Goal: Find specific page/section: Find specific page/section

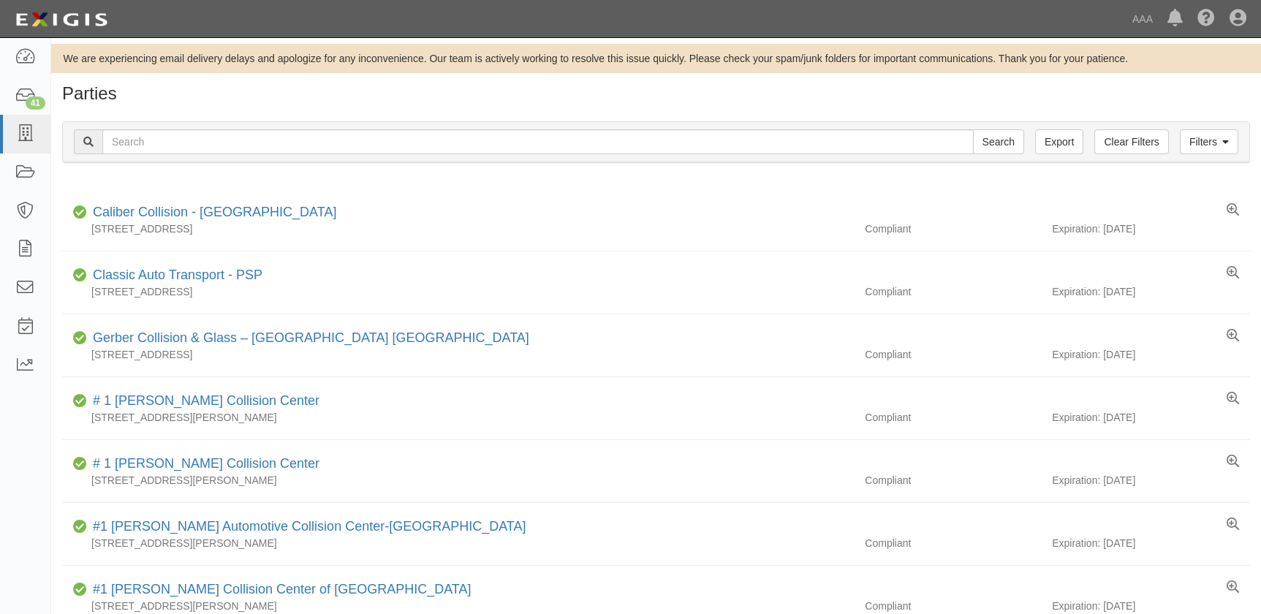
click at [304, 143] on input "text" at bounding box center [538, 141] width 872 height 25
type input "[PERSON_NAME]"
click at [973, 129] on input "Search" at bounding box center [998, 141] width 51 height 25
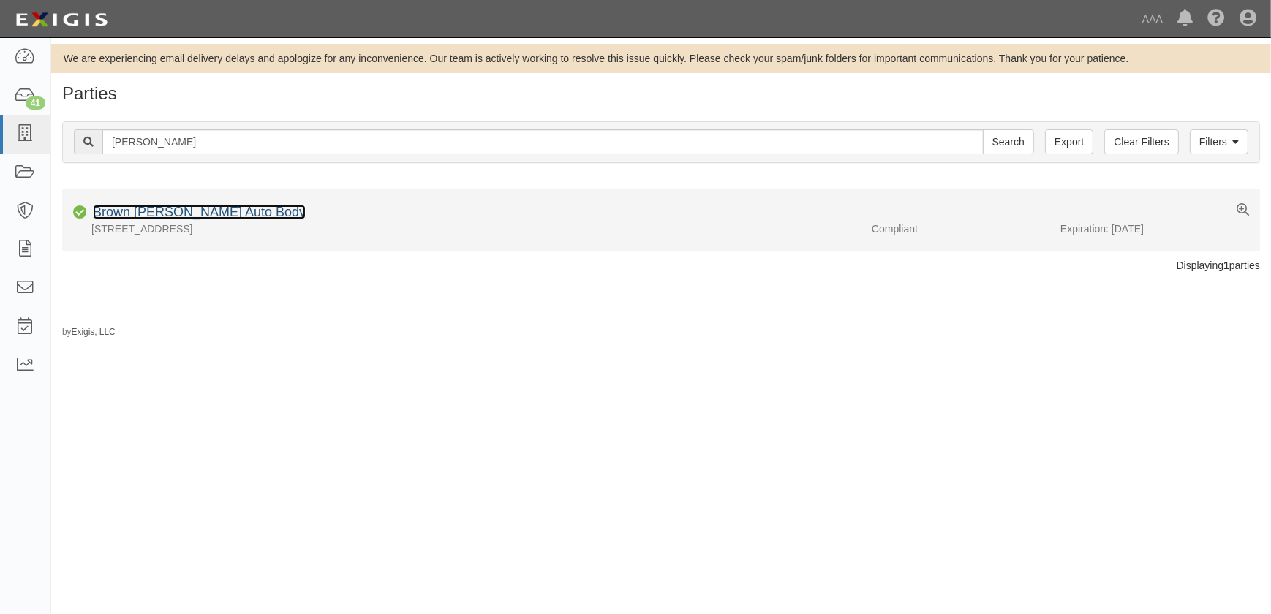
click at [215, 212] on link "Brown [PERSON_NAME] Auto Body" at bounding box center [199, 212] width 213 height 15
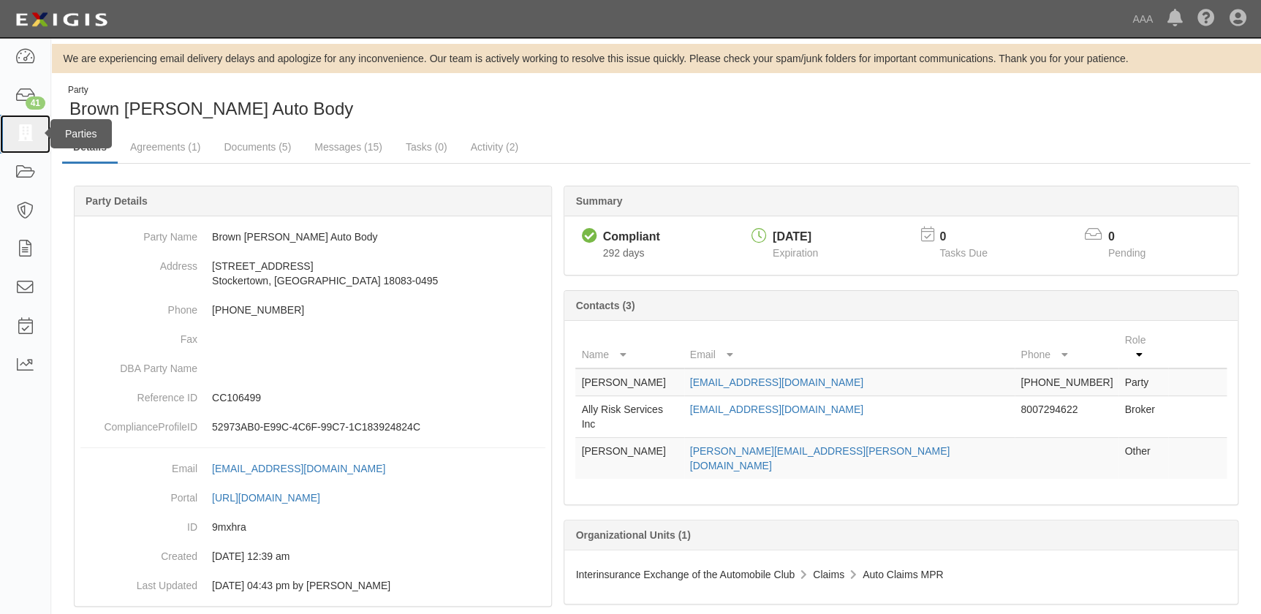
click at [24, 137] on icon at bounding box center [25, 134] width 20 height 17
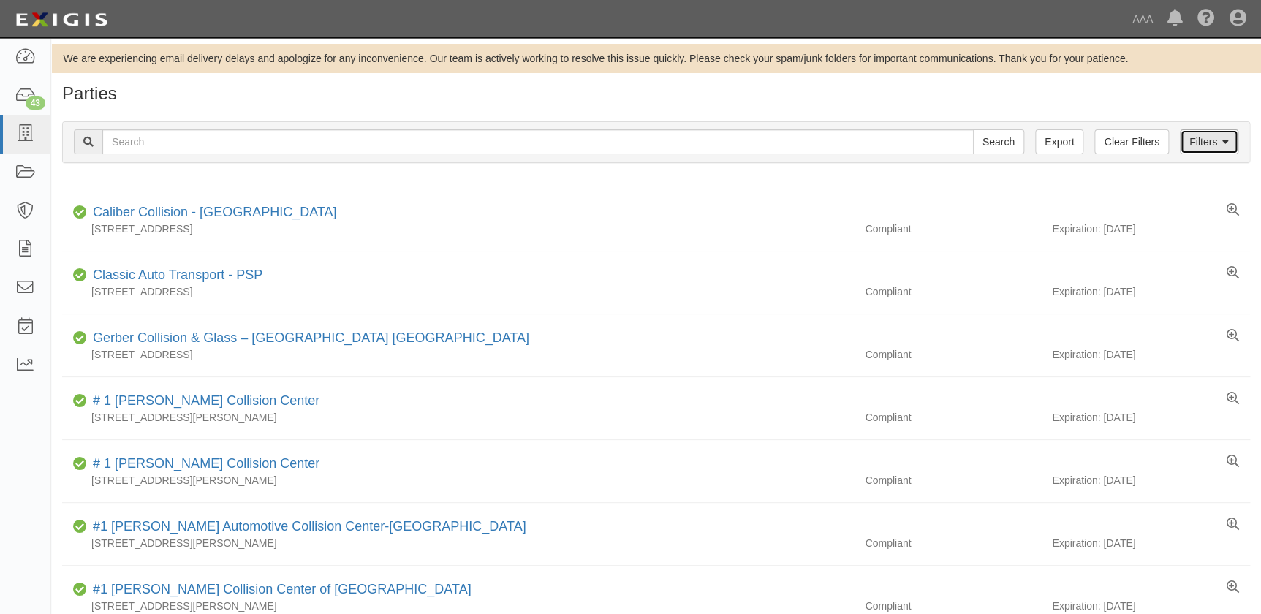
click at [1200, 145] on link "Filters" at bounding box center [1209, 141] width 58 height 25
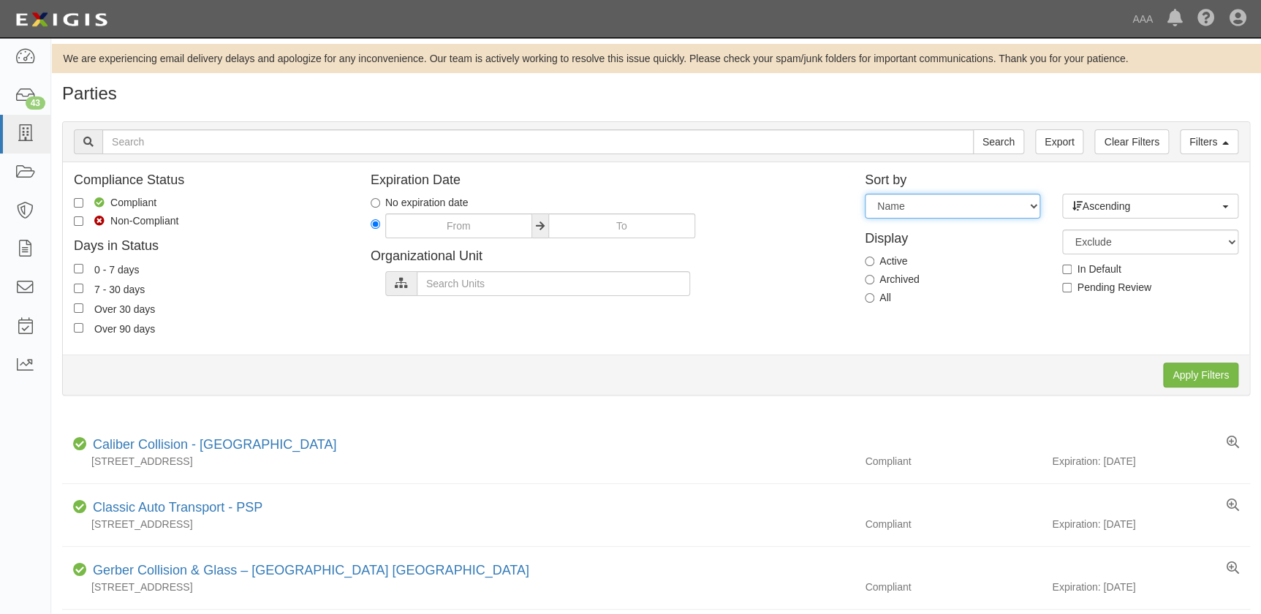
click at [886, 211] on select "Expiration Name" at bounding box center [952, 206] width 175 height 25
click at [704, 325] on div "Compliance Status Compliant Non-Compliant Days in Status 0 - 7 days 7 - 30 days…" at bounding box center [656, 258] width 1187 height 170
click at [29, 100] on div "43" at bounding box center [36, 103] width 20 height 13
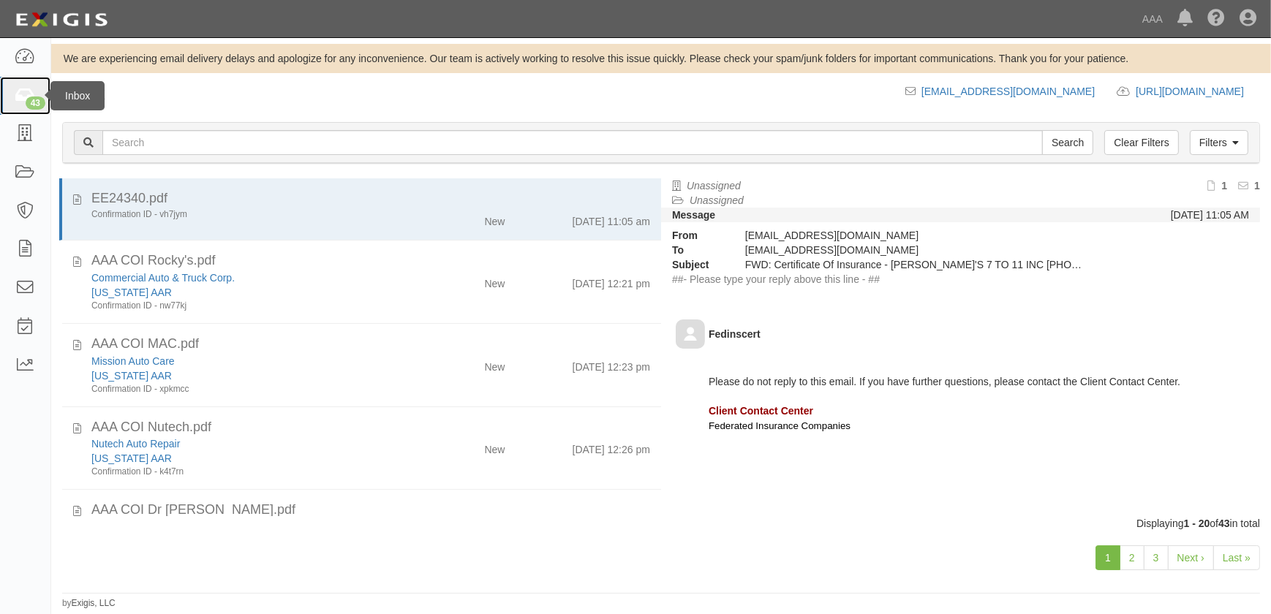
click at [22, 95] on icon at bounding box center [25, 96] width 20 height 17
click at [25, 107] on link "44" at bounding box center [25, 96] width 50 height 39
click at [27, 131] on icon at bounding box center [25, 134] width 20 height 17
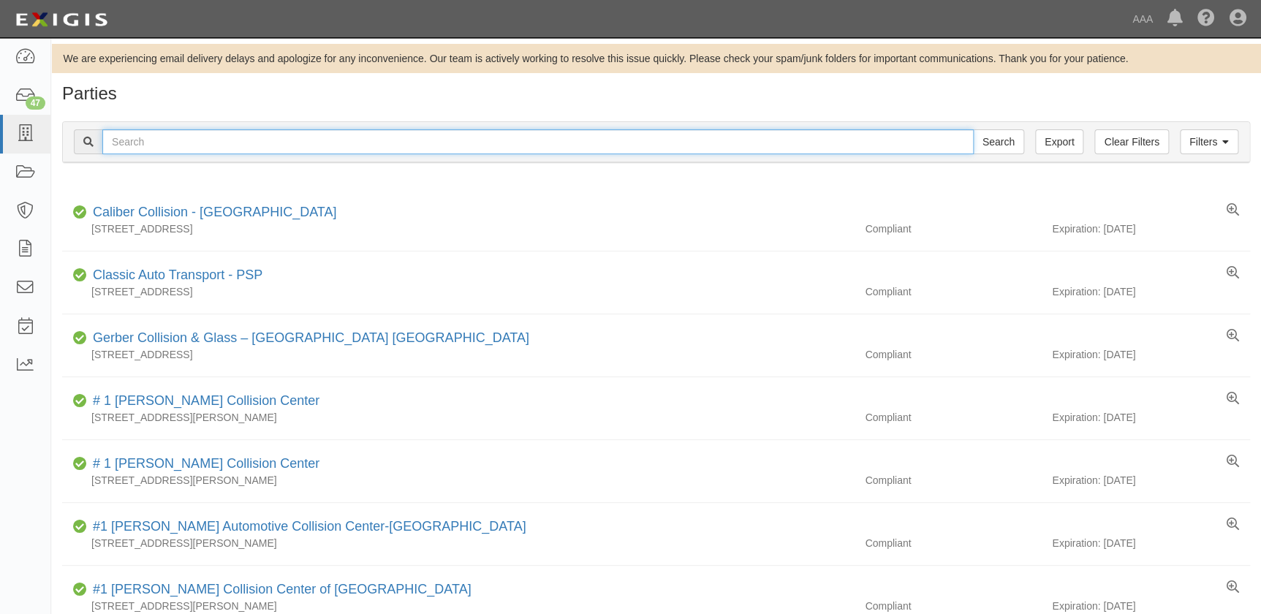
drag, startPoint x: 159, startPoint y: 140, endPoint x: 161, endPoint y: 130, distance: 10.3
click at [159, 140] on input "text" at bounding box center [538, 141] width 872 height 25
paste input "Northridge Collision Center"
type input "Northridge Collision Center"
click at [973, 129] on input "Search" at bounding box center [998, 141] width 51 height 25
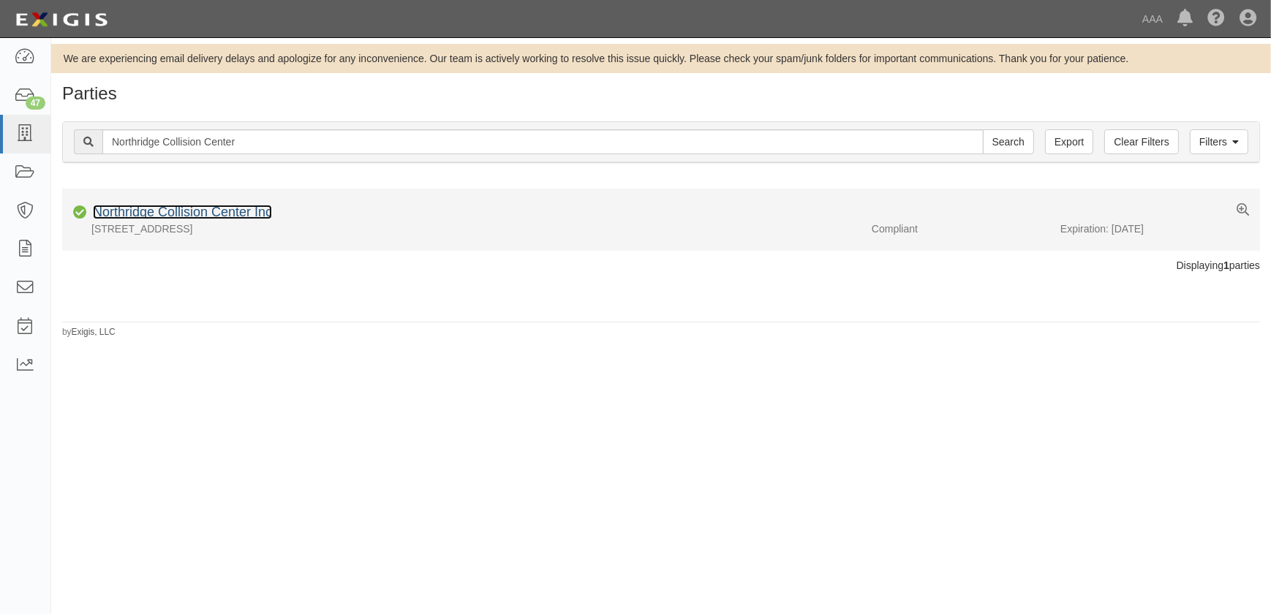
click at [224, 210] on link "Northridge Collision Center Inc" at bounding box center [182, 212] width 179 height 15
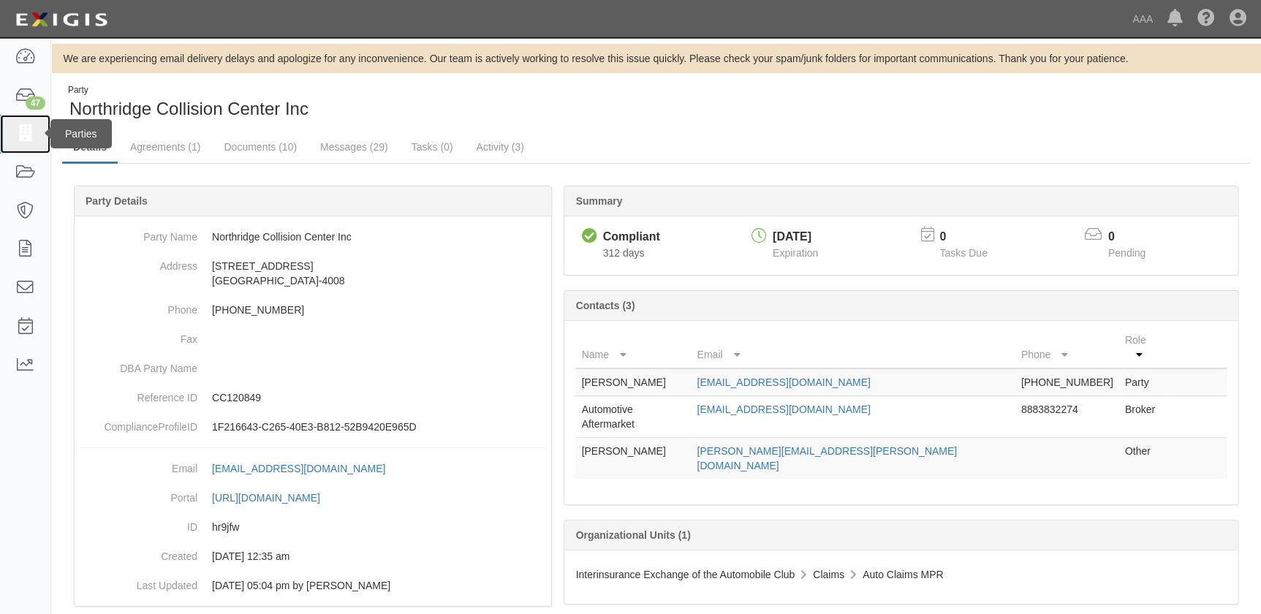
click at [26, 136] on icon at bounding box center [25, 134] width 20 height 17
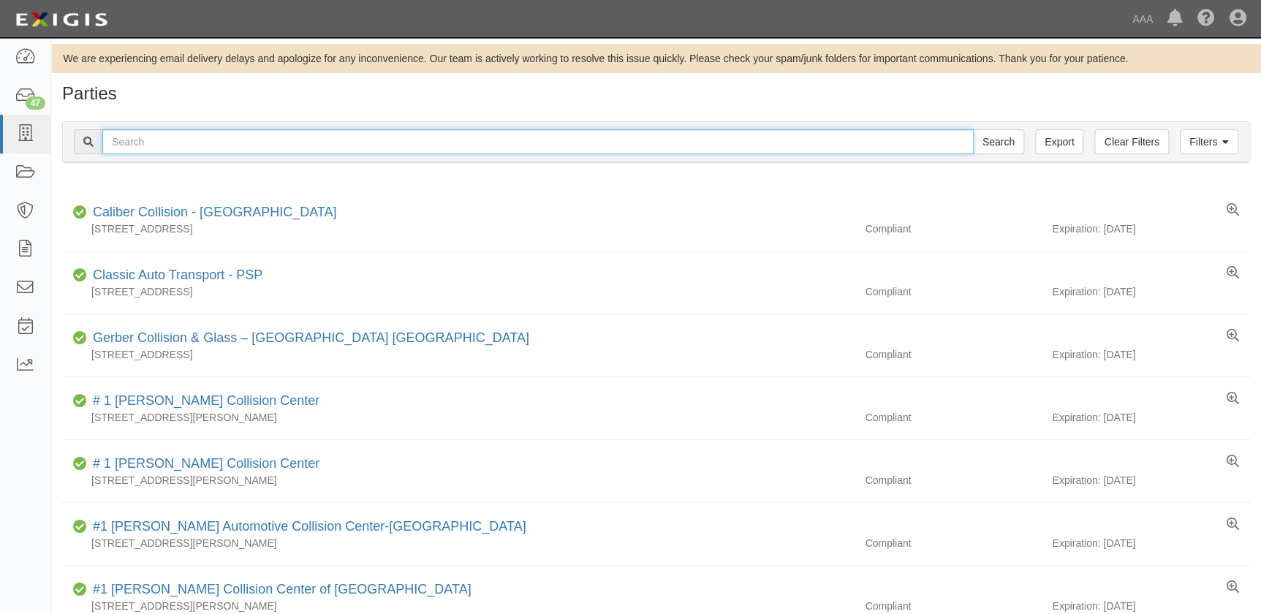
click at [184, 137] on input "text" at bounding box center [538, 141] width 872 height 25
type input "sapau"
click at [973, 129] on input "Search" at bounding box center [998, 141] width 51 height 25
